Goal: Find specific page/section: Find specific page/section

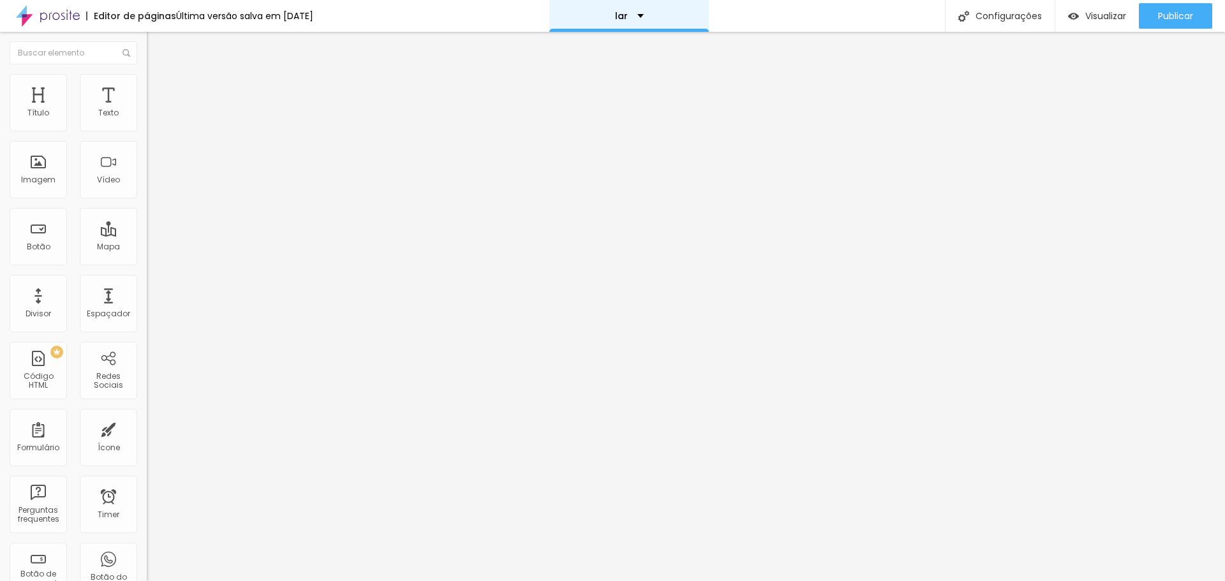
click at [656, 17] on div "lar" at bounding box center [628, 16] width 159 height 32
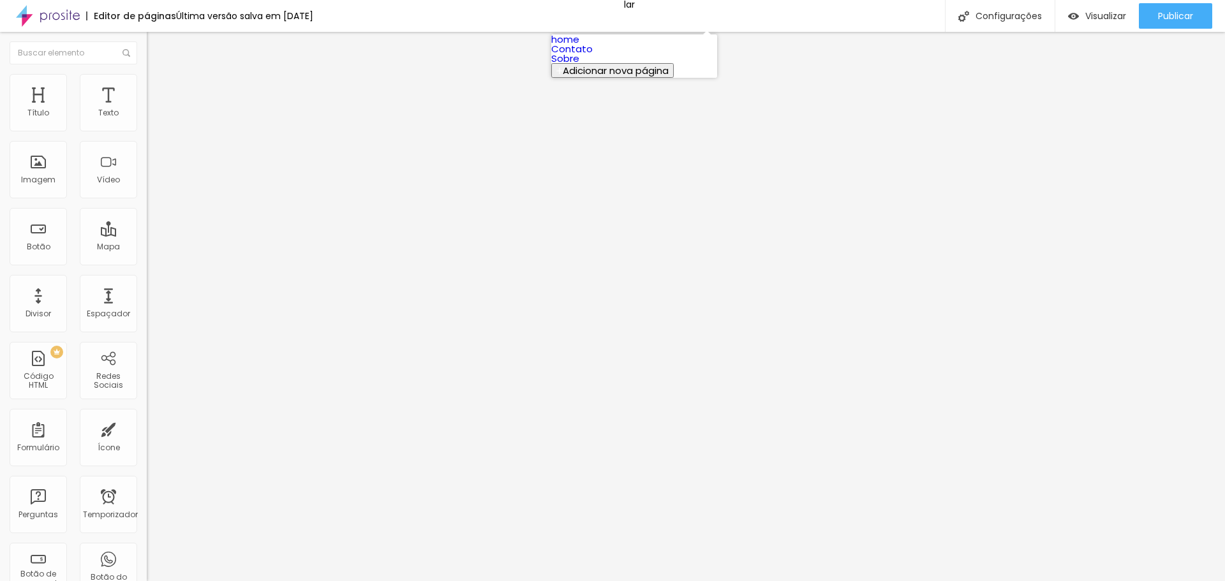
click at [579, 45] on link "home" at bounding box center [565, 39] width 28 height 13
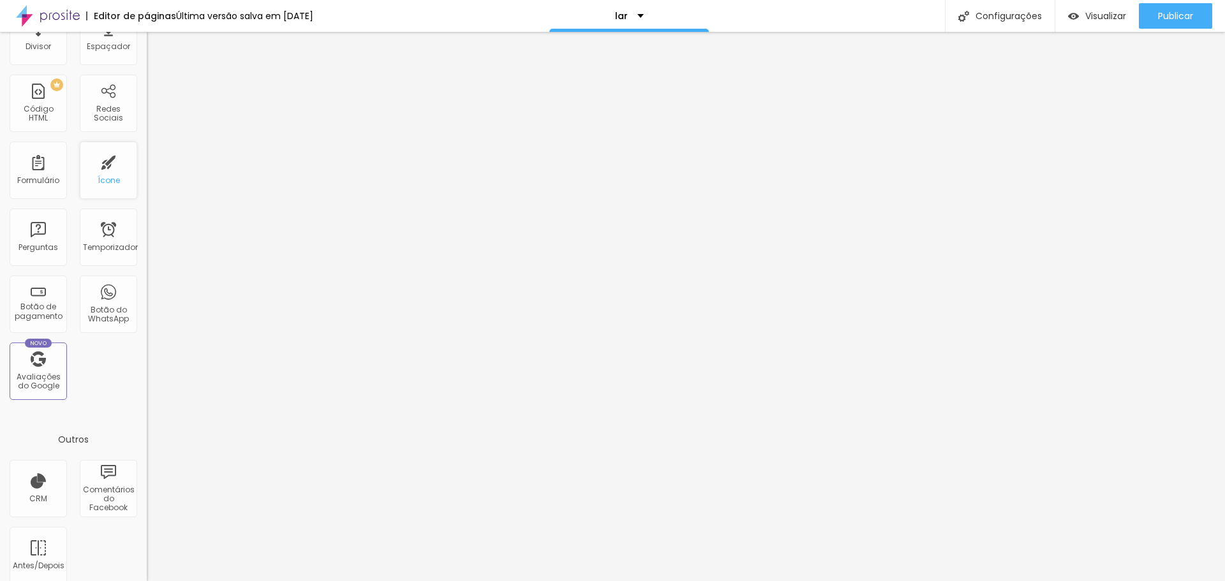
scroll to position [280, 0]
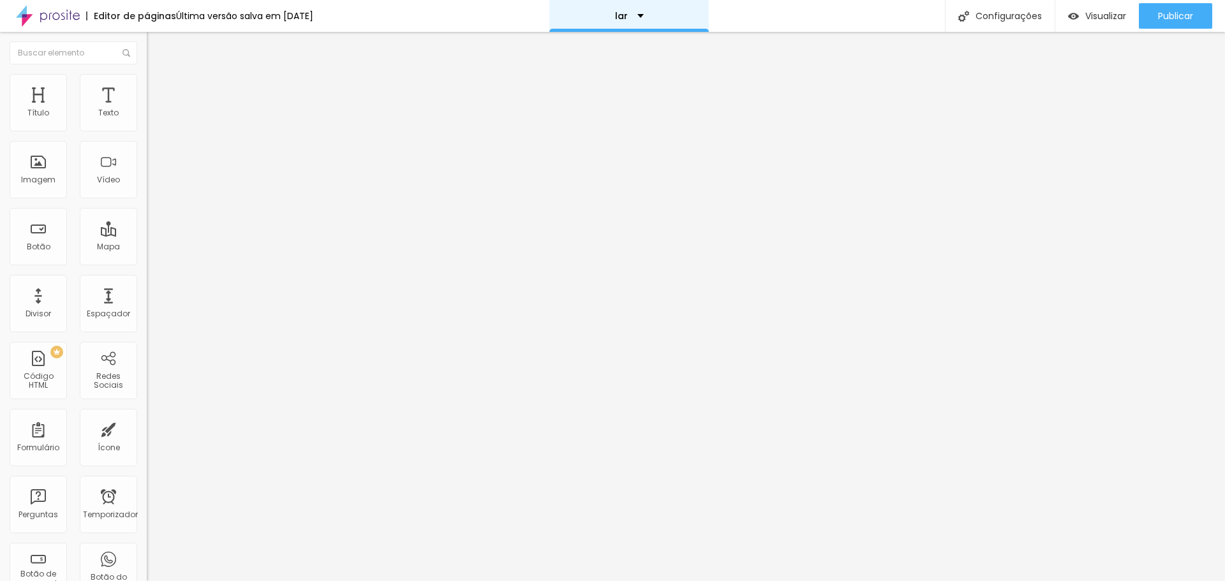
click at [644, 13] on div "lar" at bounding box center [629, 15] width 29 height 9
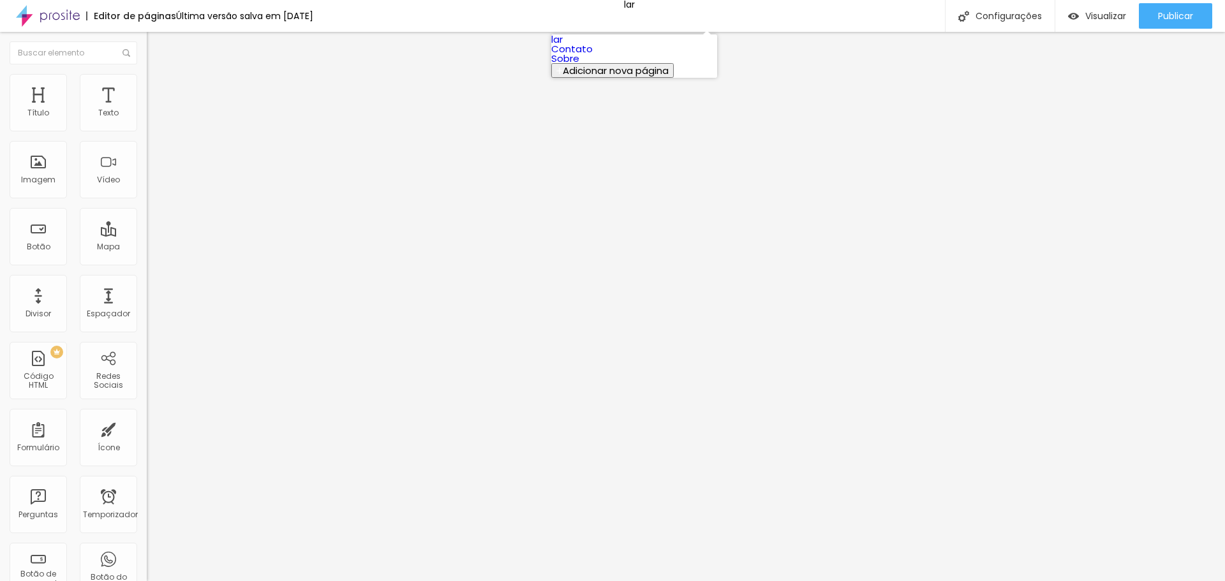
click at [563, 46] on link "lar" at bounding box center [556, 39] width 11 height 13
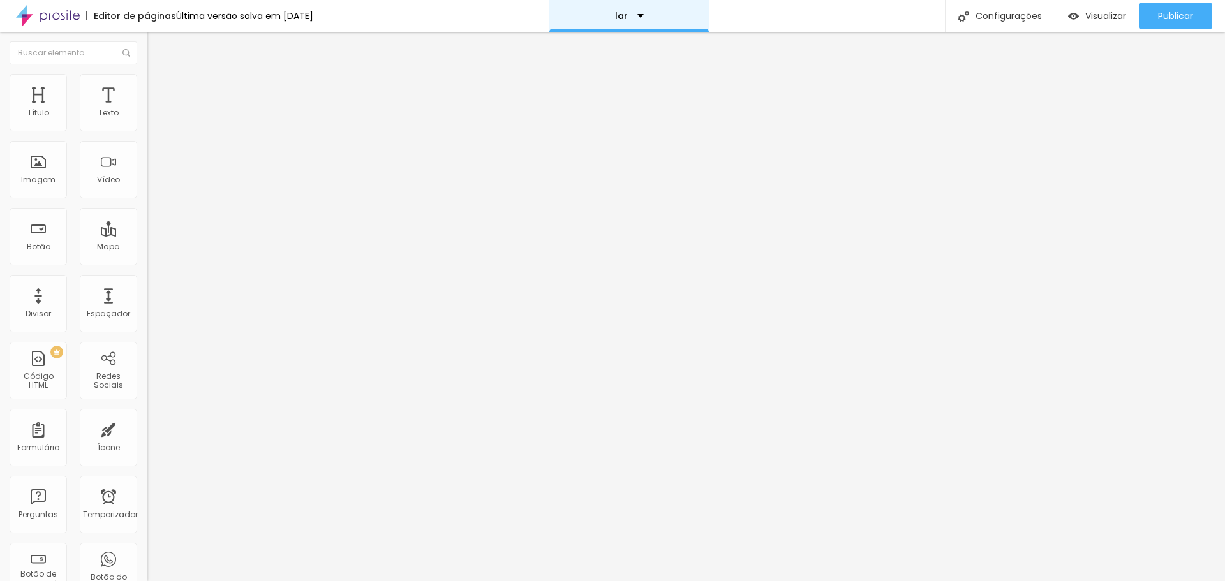
click at [637, 19] on div "lar" at bounding box center [629, 15] width 29 height 9
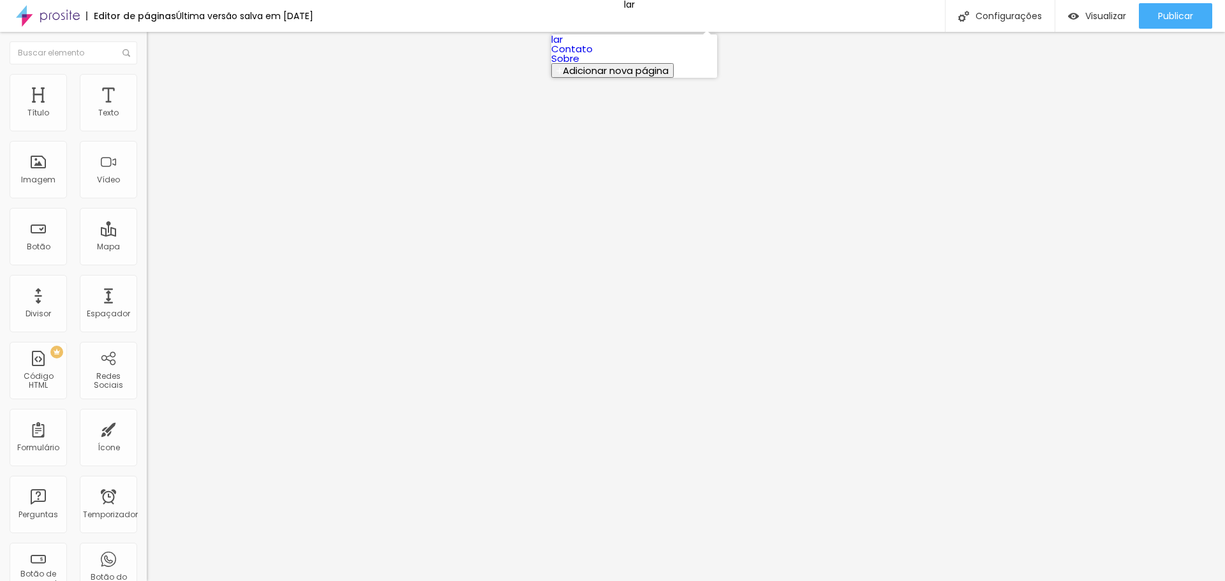
click at [593, 55] on link "Contato" at bounding box center [571, 48] width 41 height 13
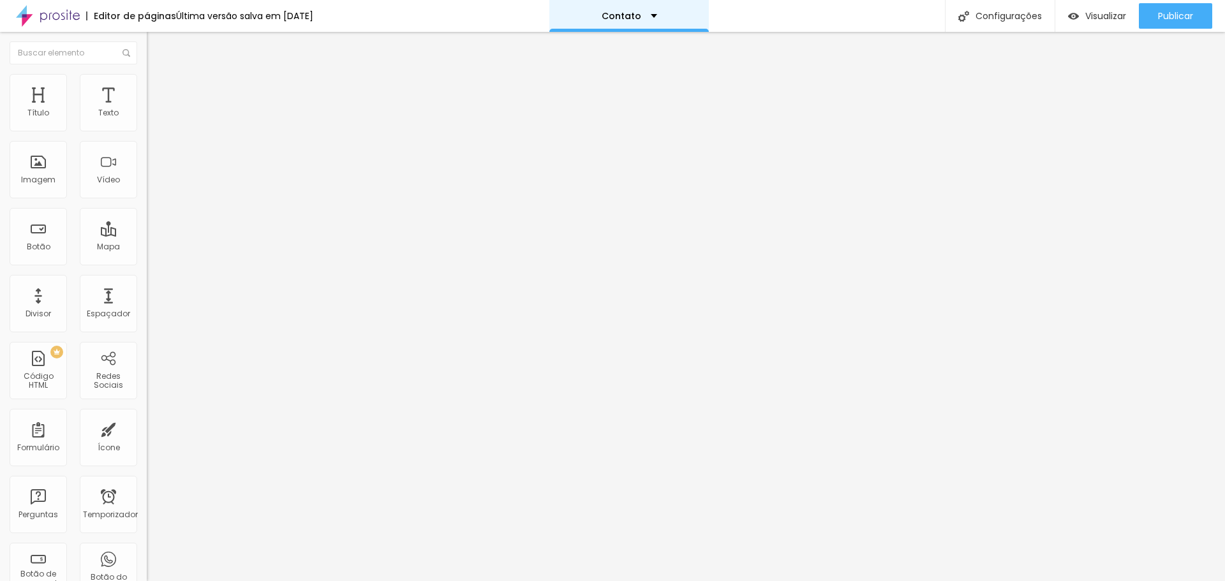
click at [641, 20] on font "Contato" at bounding box center [622, 16] width 40 height 13
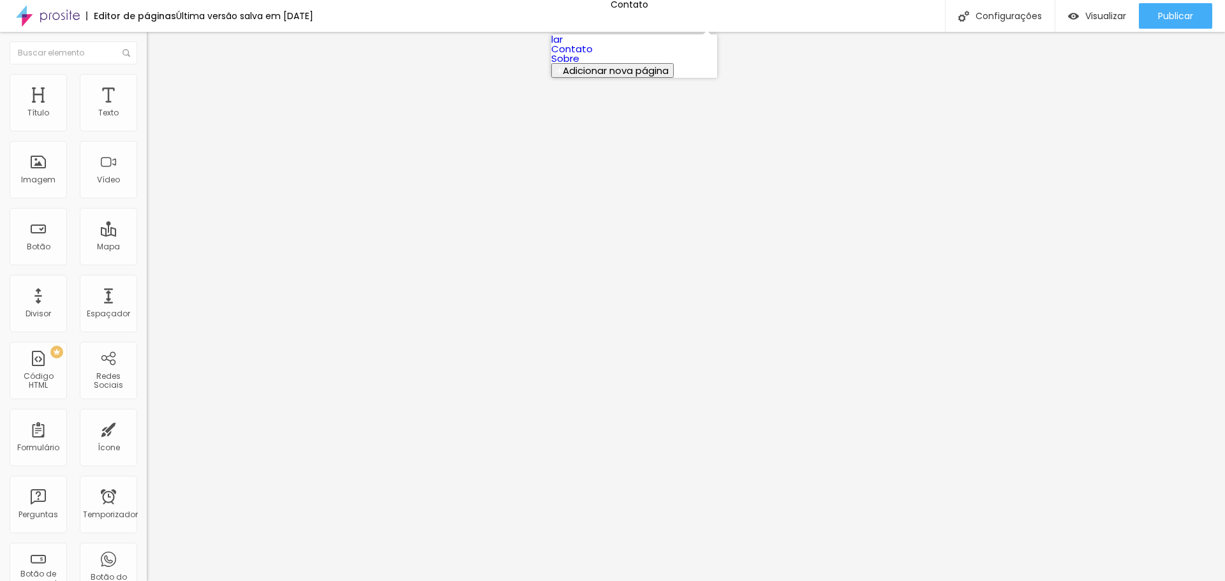
click at [579, 65] on link "Sobre" at bounding box center [565, 58] width 28 height 13
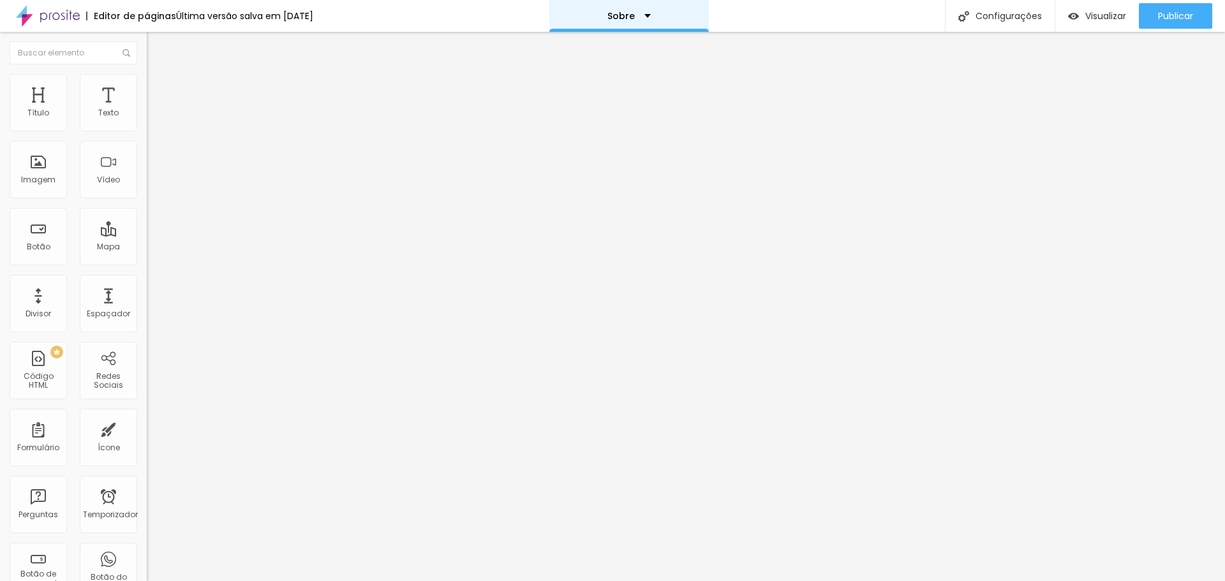
click at [618, 20] on div "Sobre" at bounding box center [628, 16] width 159 height 32
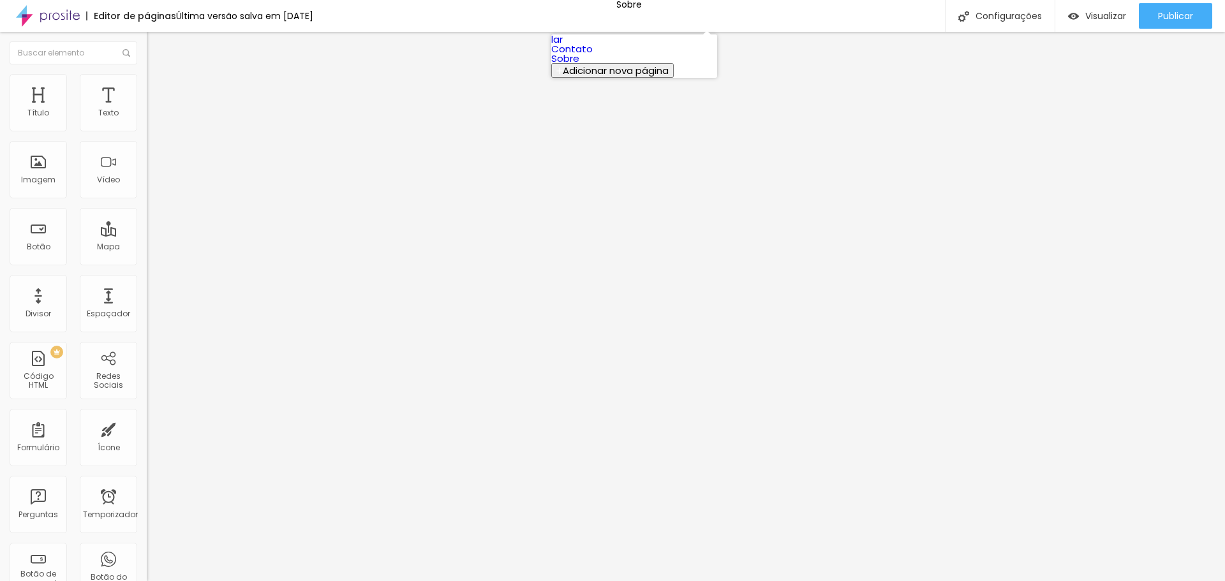
click at [592, 55] on font "Contato" at bounding box center [571, 48] width 41 height 13
click at [166, 134] on font "Conectar" at bounding box center [189, 127] width 46 height 13
click at [147, 80] on img at bounding box center [152, 79] width 11 height 11
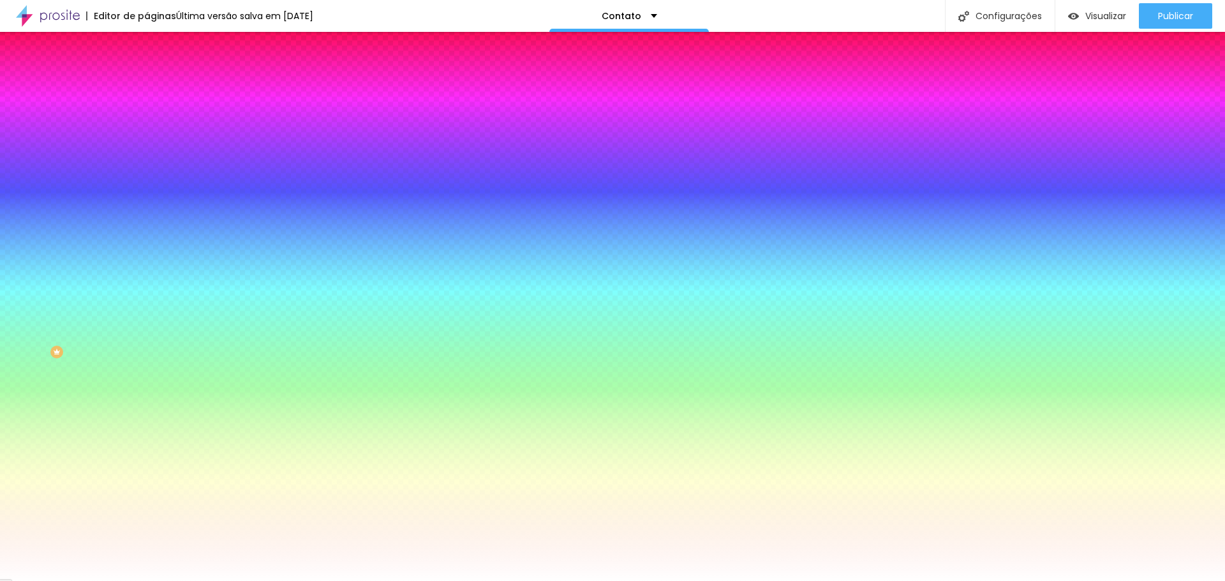
click at [147, 87] on img at bounding box center [152, 92] width 11 height 11
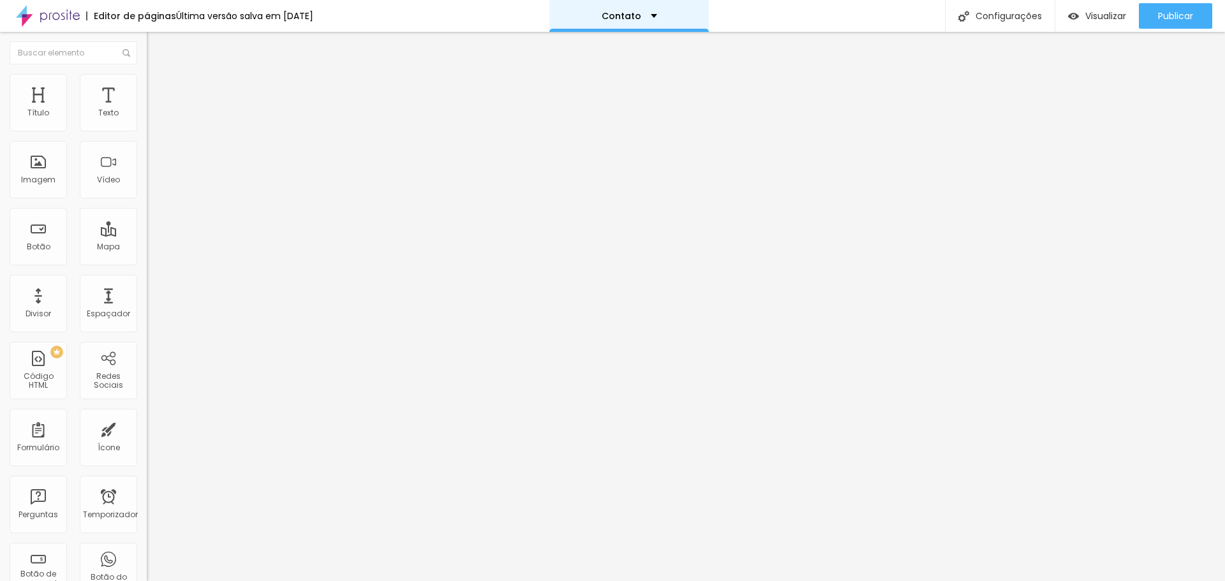
click at [632, 20] on font "Contato" at bounding box center [622, 16] width 40 height 13
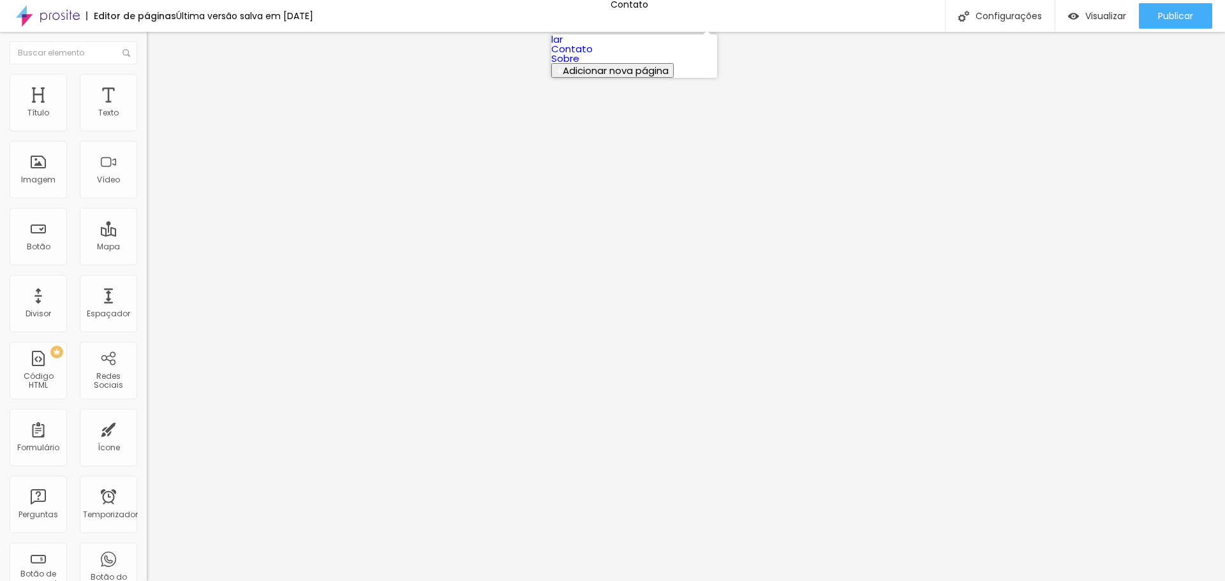
click at [563, 41] on link "lar" at bounding box center [556, 39] width 11 height 13
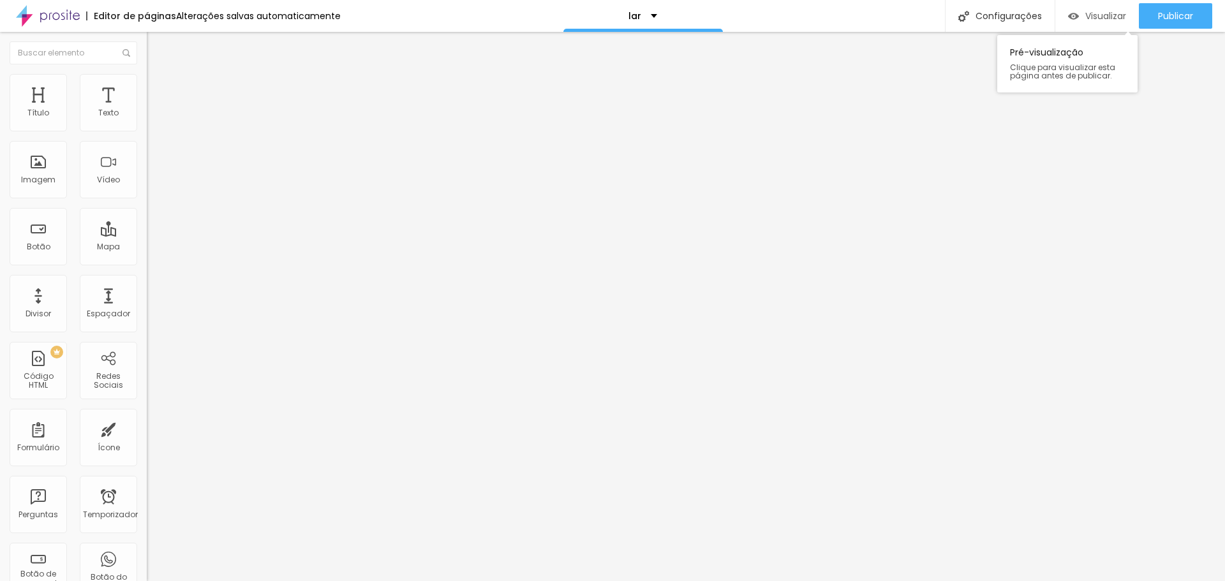
click at [1074, 18] on img "button" at bounding box center [1073, 16] width 11 height 11
click at [996, 9] on div "Configurações" at bounding box center [1000, 16] width 110 height 32
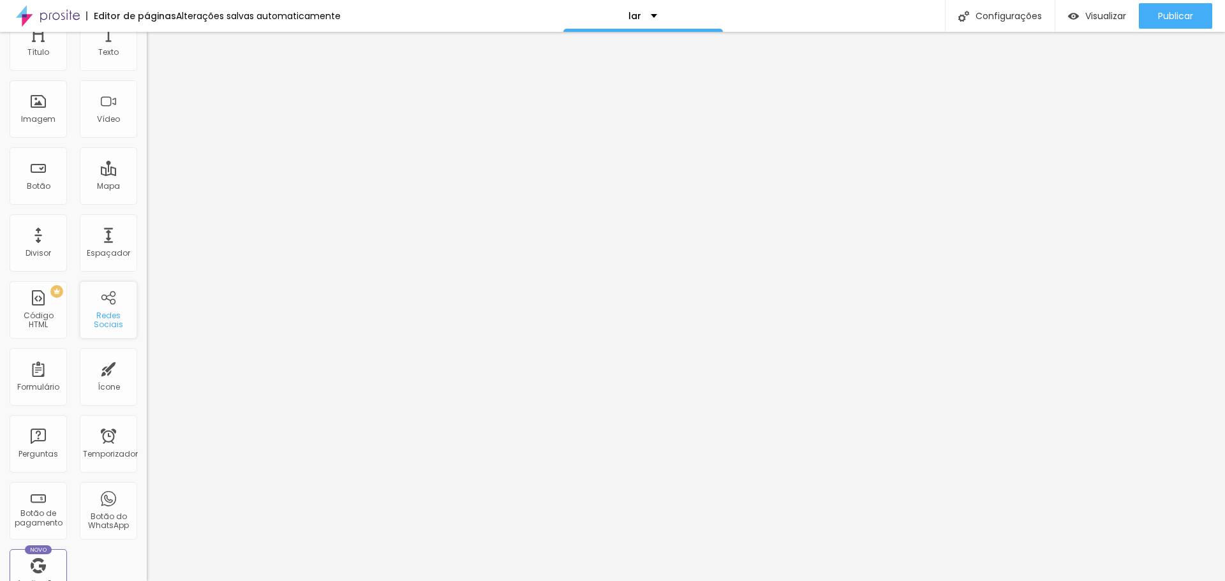
scroll to position [64, 0]
